Goal: Complete application form

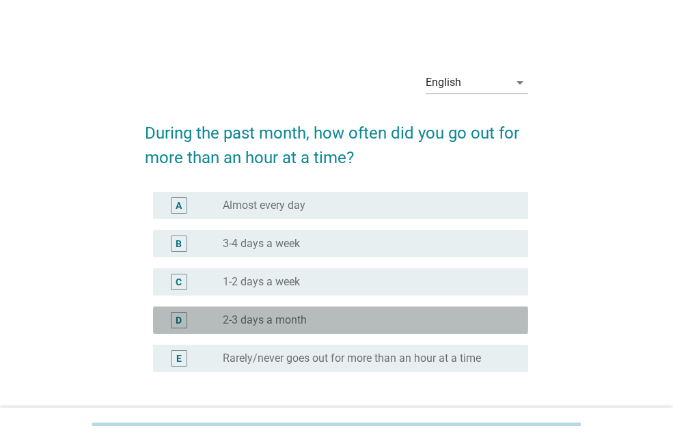
click at [312, 321] on div "radio_button_unchecked 2-3 days a month" at bounding box center [365, 321] width 284 height 14
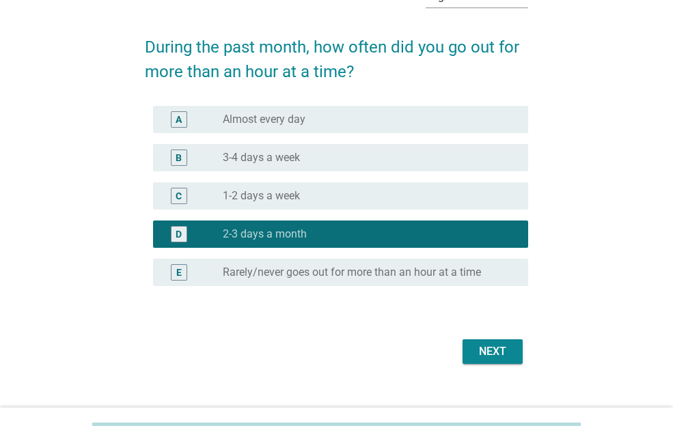
scroll to position [103, 0]
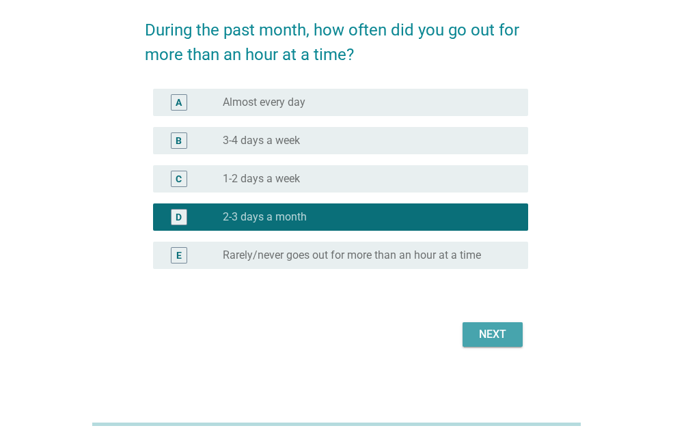
click at [495, 344] on button "Next" at bounding box center [493, 335] width 60 height 25
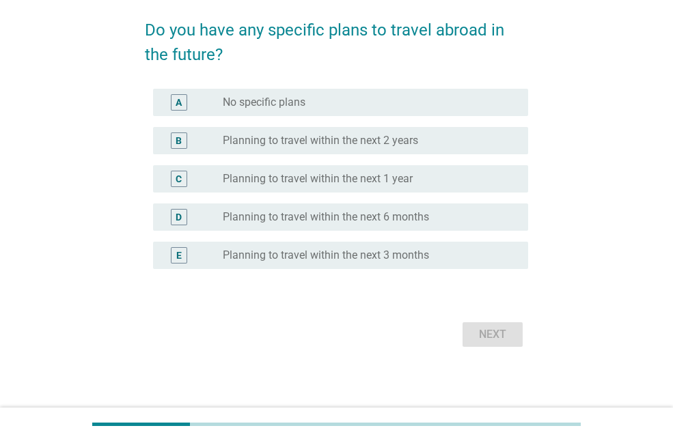
scroll to position [0, 0]
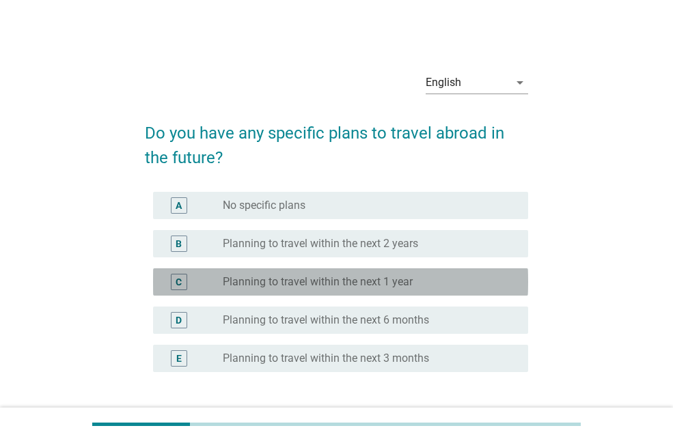
click at [410, 286] on label "Planning to travel within the next 1 year" at bounding box center [318, 282] width 190 height 14
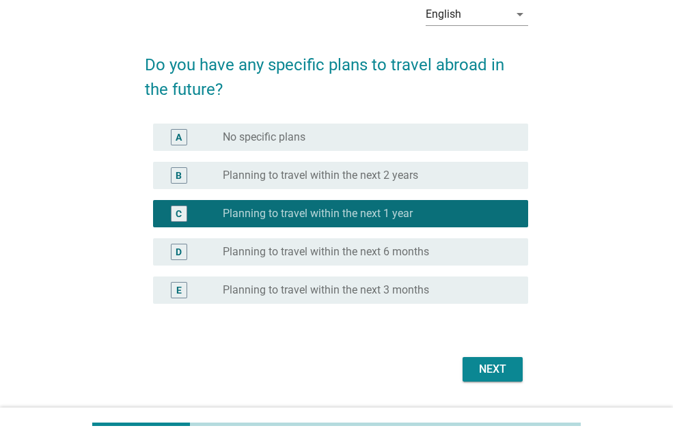
scroll to position [92, 0]
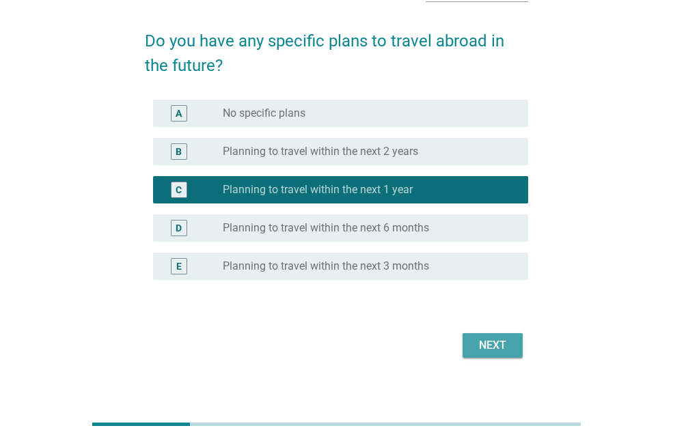
click at [499, 349] on div "Next" at bounding box center [493, 346] width 38 height 16
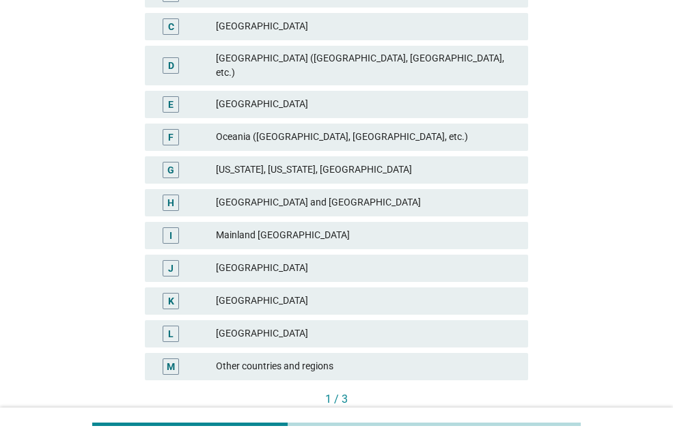
scroll to position [275, 0]
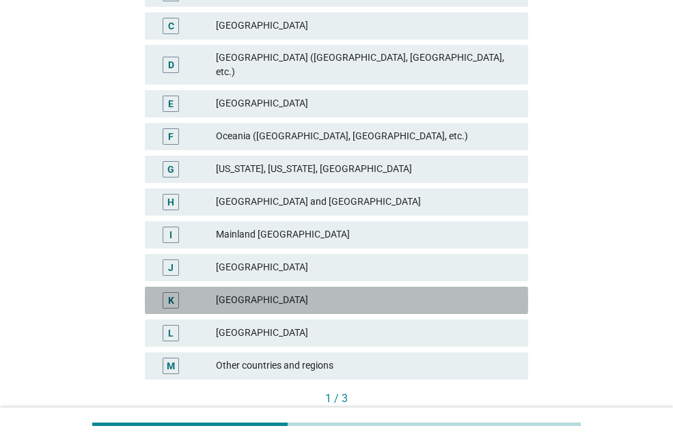
click at [430, 292] on div "[GEOGRAPHIC_DATA]" at bounding box center [366, 300] width 301 height 16
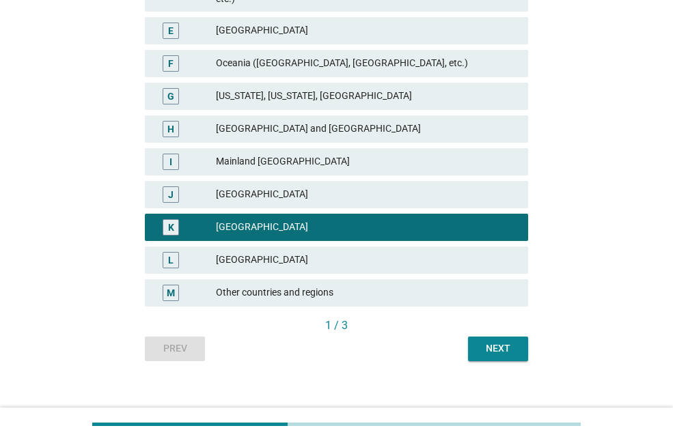
scroll to position [348, 0]
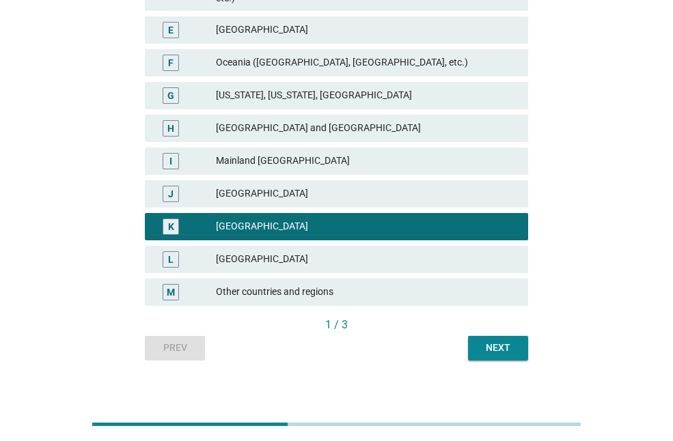
click at [499, 344] on button "Next" at bounding box center [498, 348] width 60 height 25
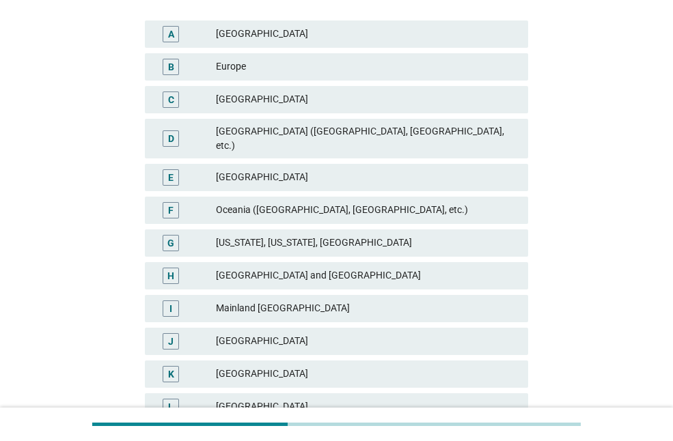
scroll to position [254, 0]
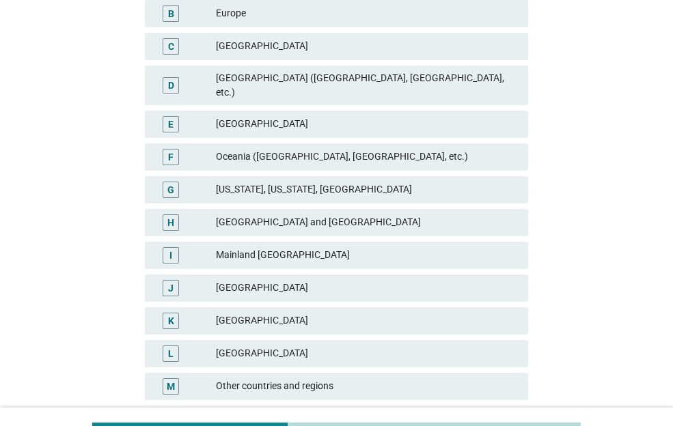
click at [388, 280] on div "[GEOGRAPHIC_DATA]" at bounding box center [366, 288] width 301 height 16
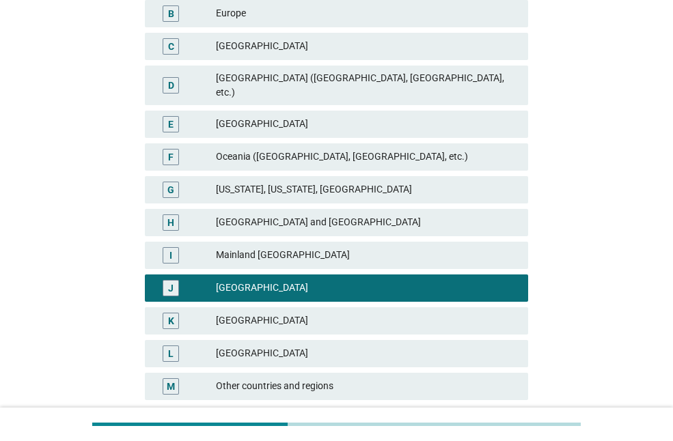
click at [393, 215] on div "[GEOGRAPHIC_DATA] and [GEOGRAPHIC_DATA]" at bounding box center [366, 223] width 301 height 16
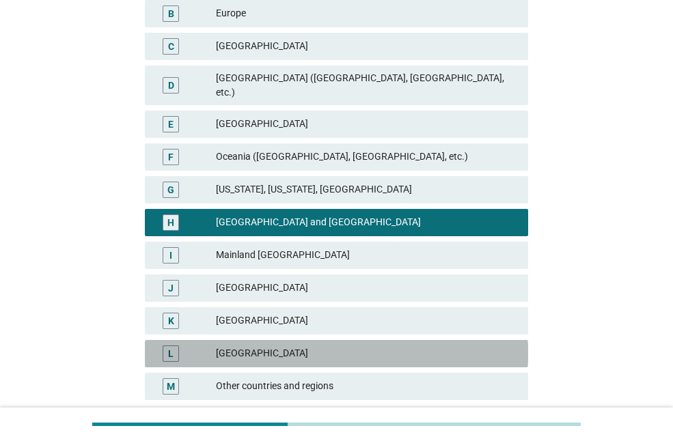
click at [346, 340] on div "L [GEOGRAPHIC_DATA]" at bounding box center [336, 353] width 383 height 27
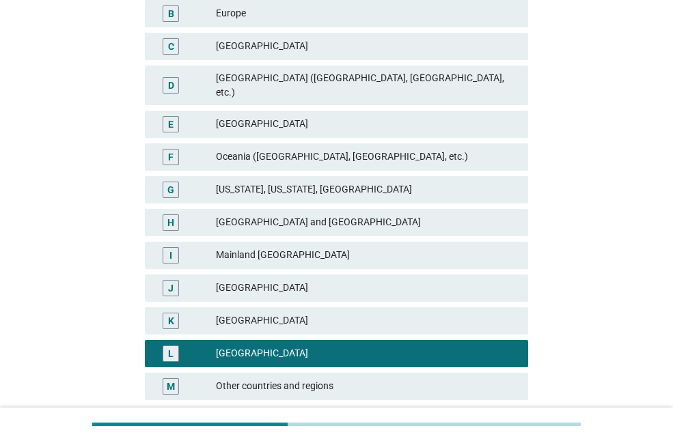
scroll to position [349, 0]
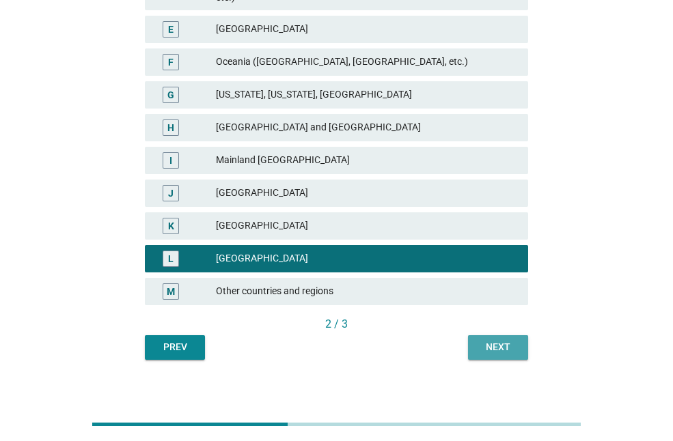
click at [504, 340] on div "Next" at bounding box center [498, 347] width 38 height 14
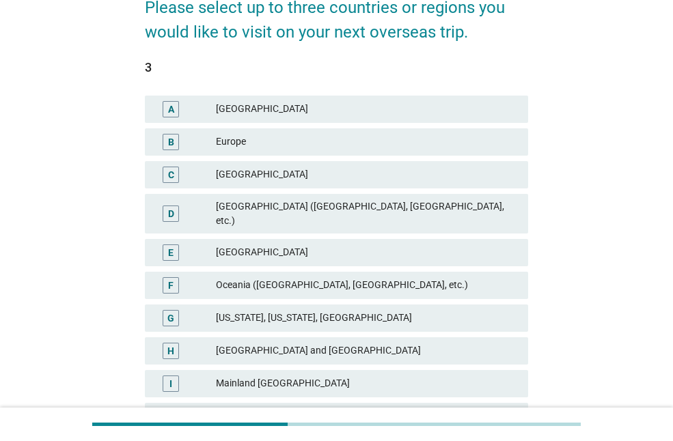
scroll to position [141, 0]
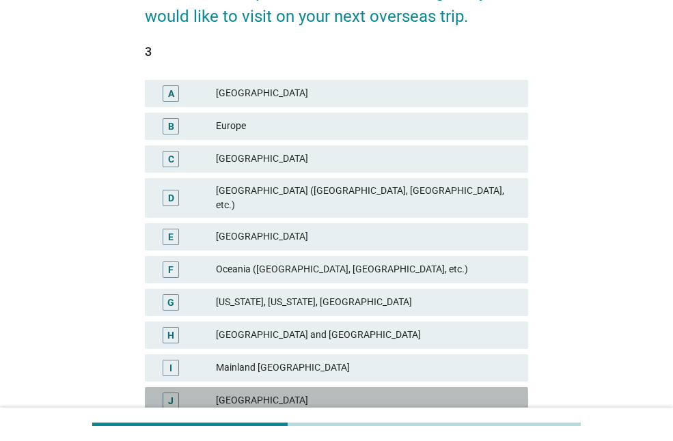
click at [370, 387] on div "J Taiwan" at bounding box center [336, 400] width 383 height 27
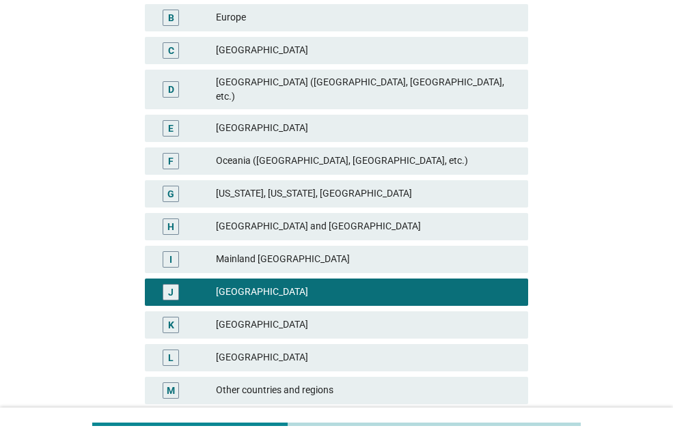
scroll to position [251, 0]
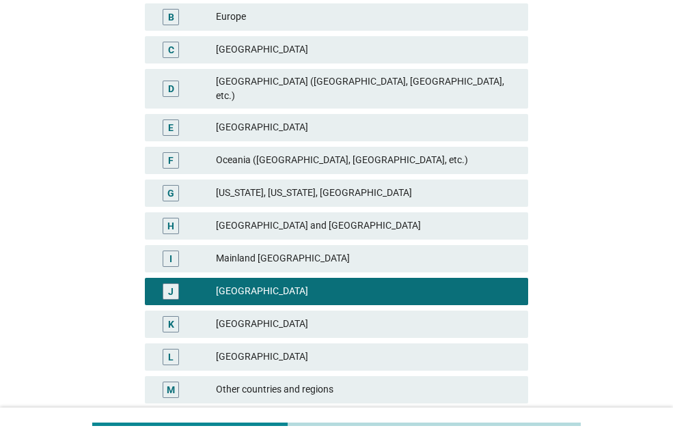
click at [370, 382] on div "Other countries and regions" at bounding box center [366, 390] width 301 height 16
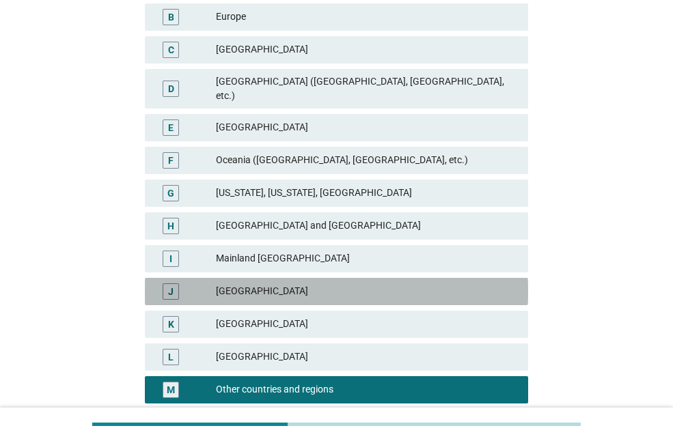
click at [367, 284] on div "[GEOGRAPHIC_DATA]" at bounding box center [366, 292] width 301 height 16
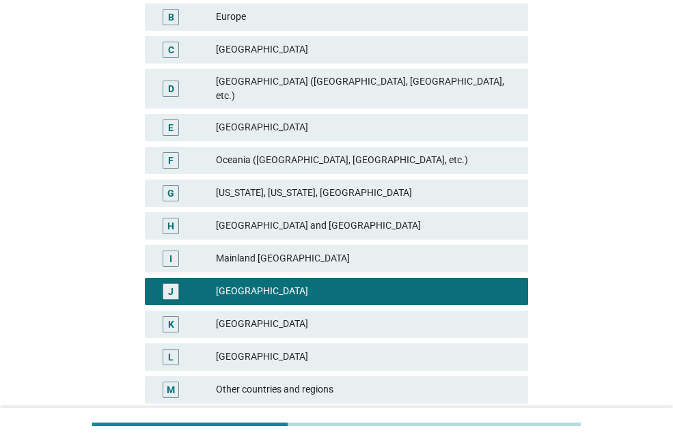
scroll to position [349, 0]
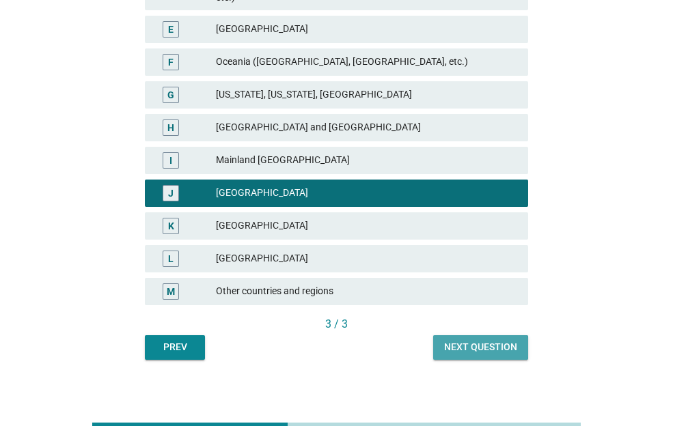
click at [463, 340] on div "Next question" at bounding box center [480, 347] width 73 height 14
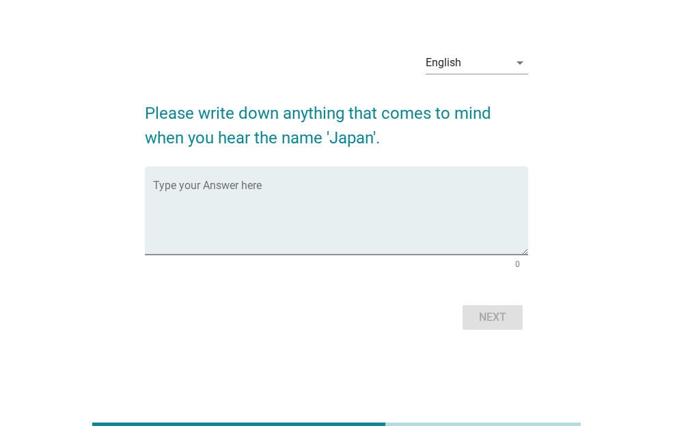
scroll to position [0, 0]
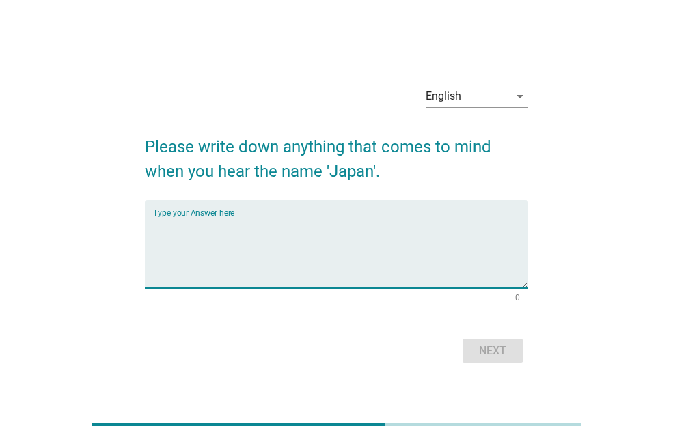
click at [350, 269] on textarea "Type your Answer here" at bounding box center [340, 253] width 375 height 72
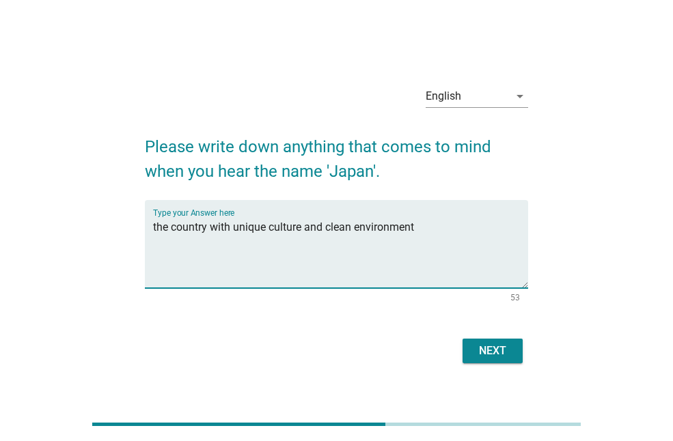
type textarea "the country with unique culture and clean environment"
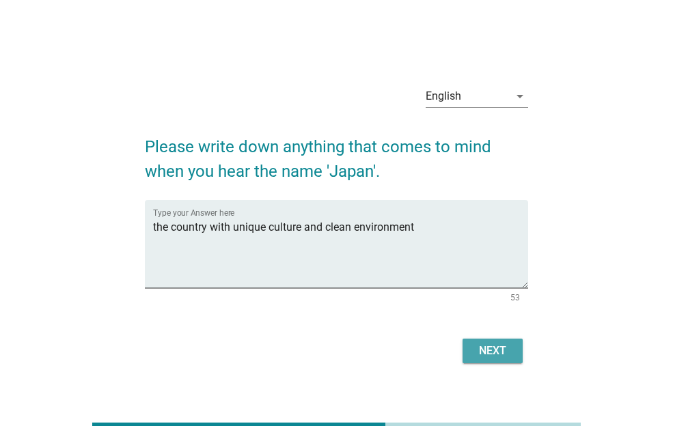
click at [494, 354] on div "Next" at bounding box center [493, 351] width 38 height 16
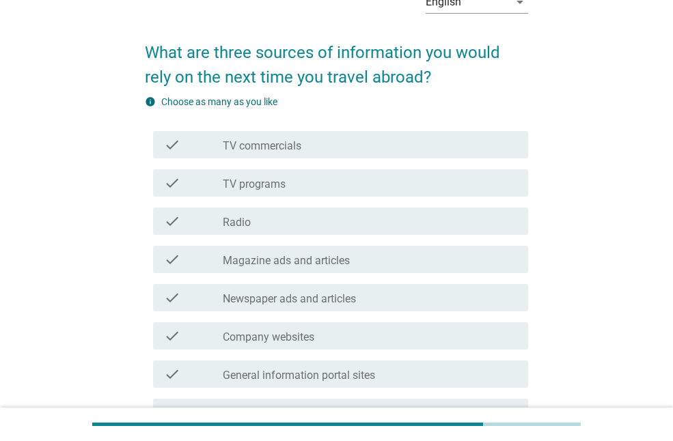
scroll to position [109, 0]
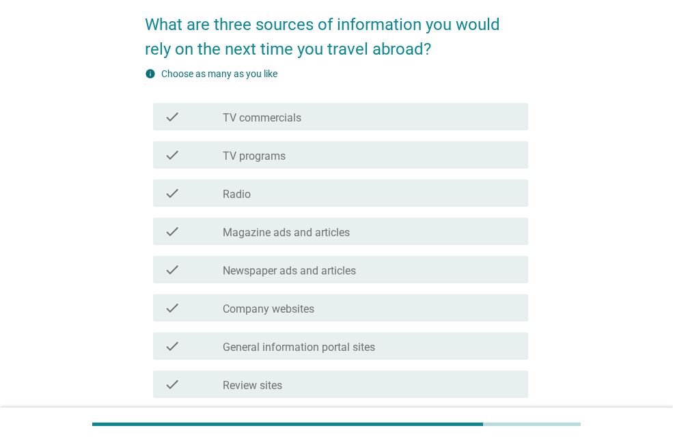
click at [359, 354] on label "General information portal sites" at bounding box center [299, 348] width 152 height 14
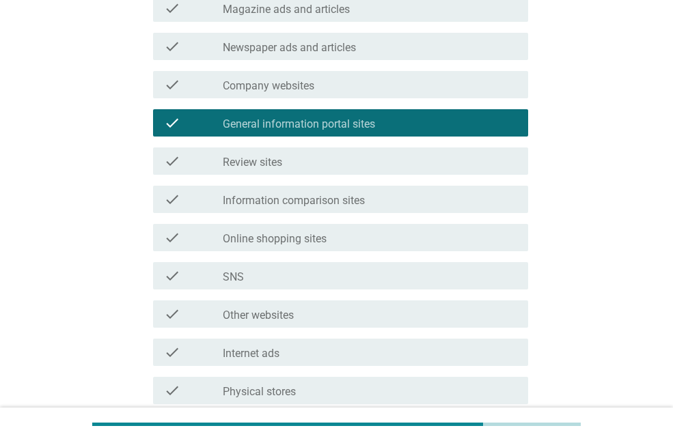
scroll to position [333, 0]
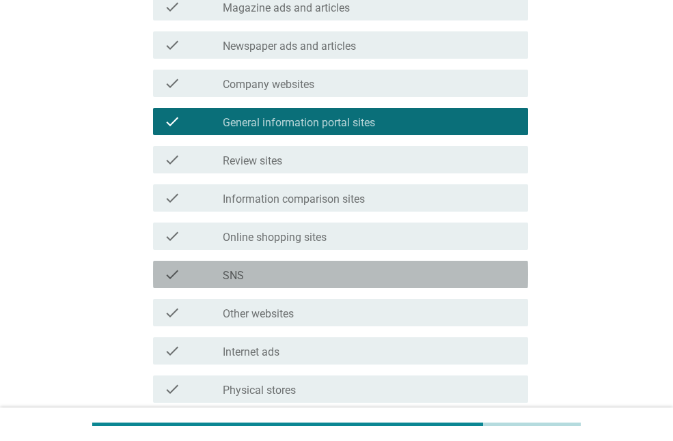
click at [348, 265] on div "check check_box_outline_blank SNS" at bounding box center [340, 274] width 375 height 27
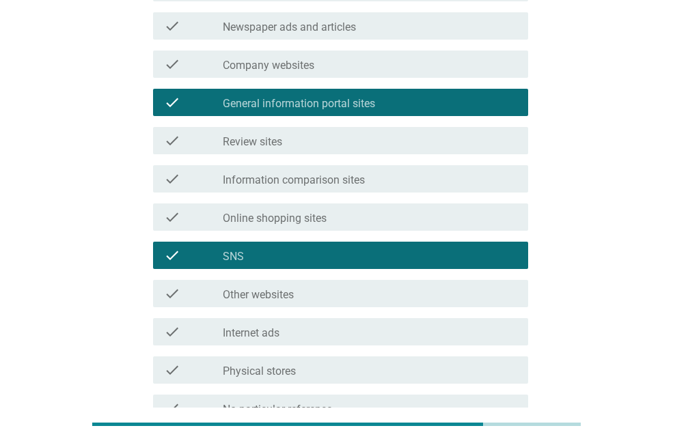
scroll to position [346, 0]
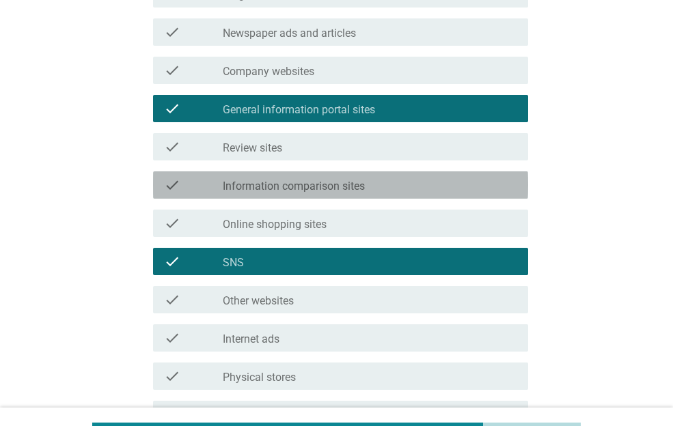
click at [348, 190] on label "Information comparison sites" at bounding box center [294, 187] width 142 height 14
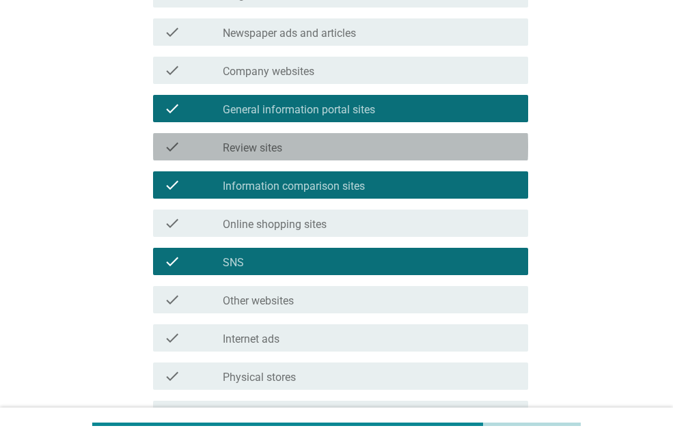
click at [351, 141] on div "check_box_outline_blank Review sites" at bounding box center [370, 147] width 295 height 16
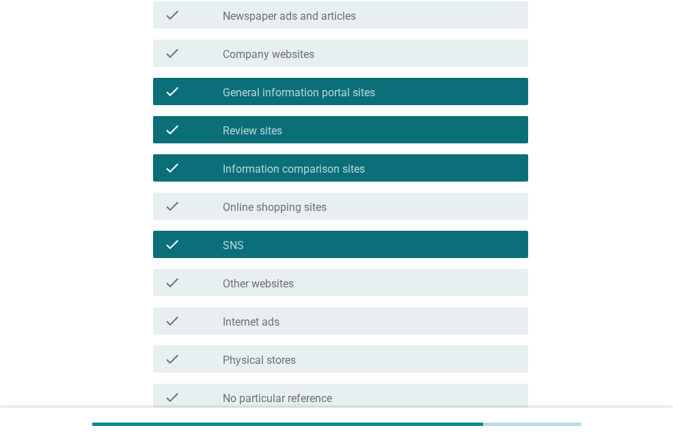
scroll to position [493, 0]
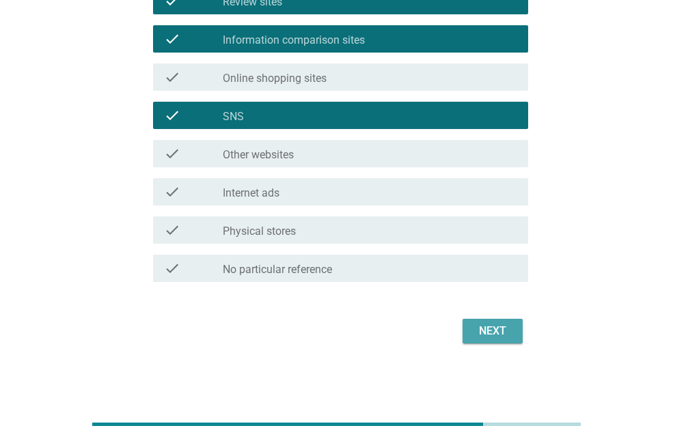
click at [498, 329] on div "Next" at bounding box center [493, 331] width 38 height 16
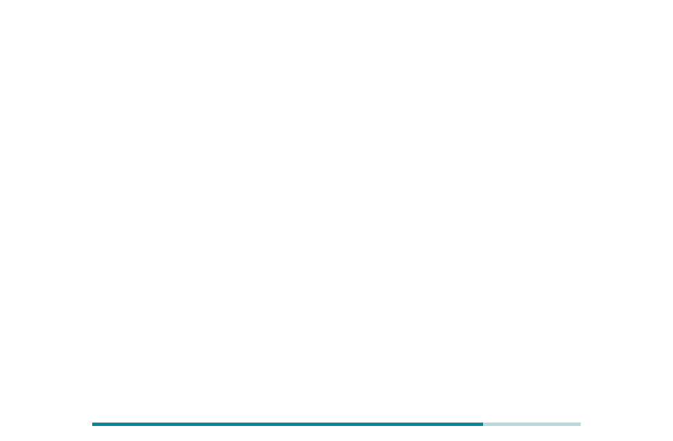
scroll to position [0, 0]
